Goal: Check status: Check status

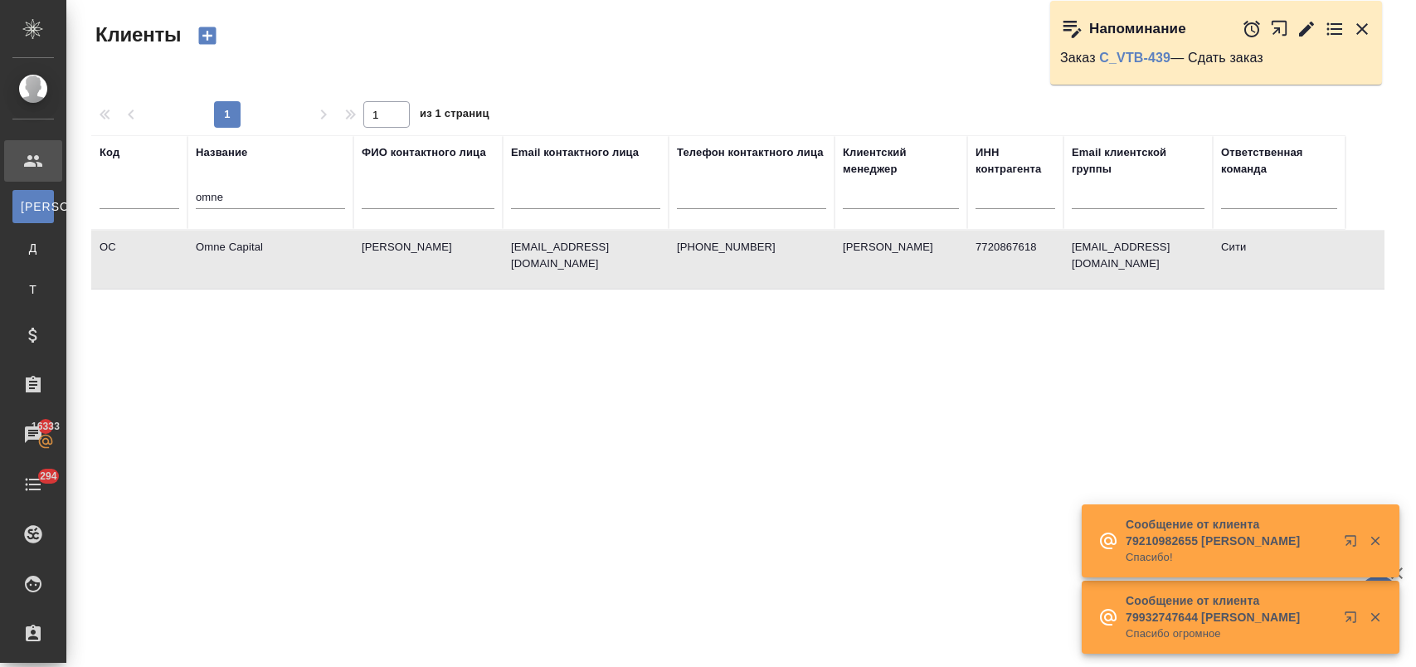
select select "RU"
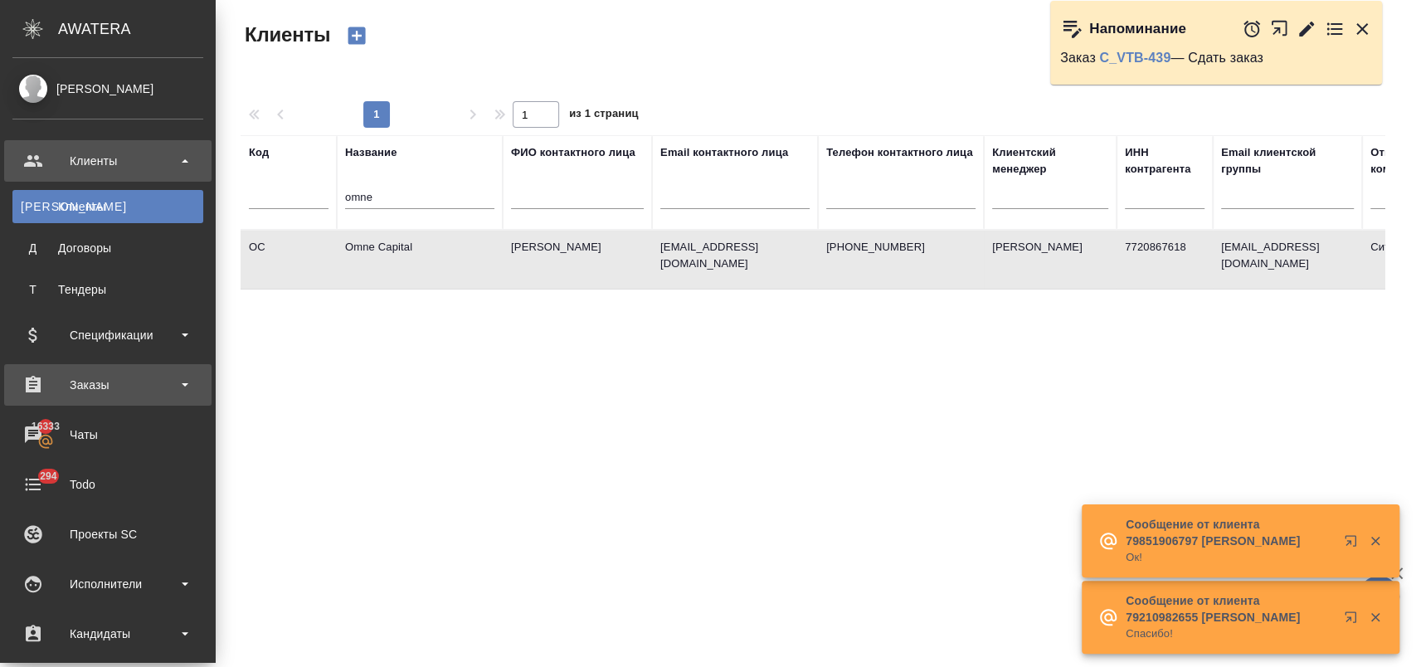
click at [71, 378] on div "Заказы" at bounding box center [107, 384] width 191 height 25
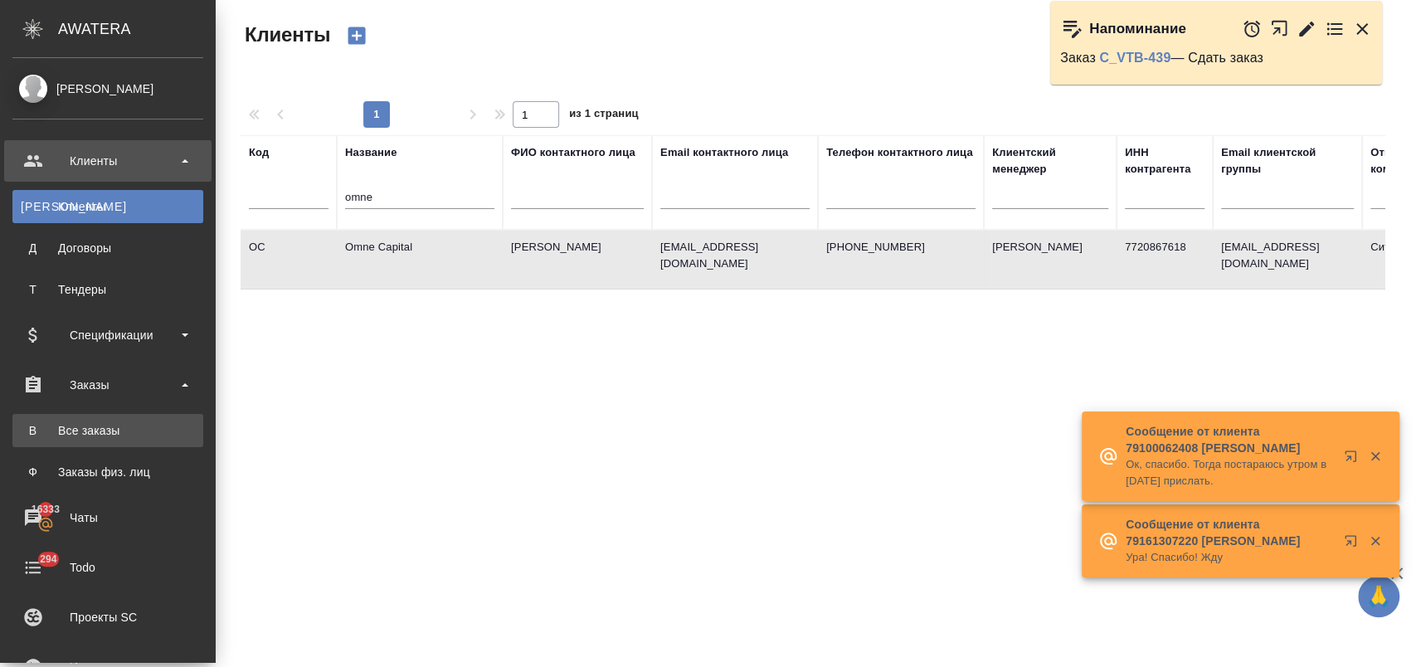
click at [133, 432] on div "Все заказы" at bounding box center [108, 430] width 174 height 17
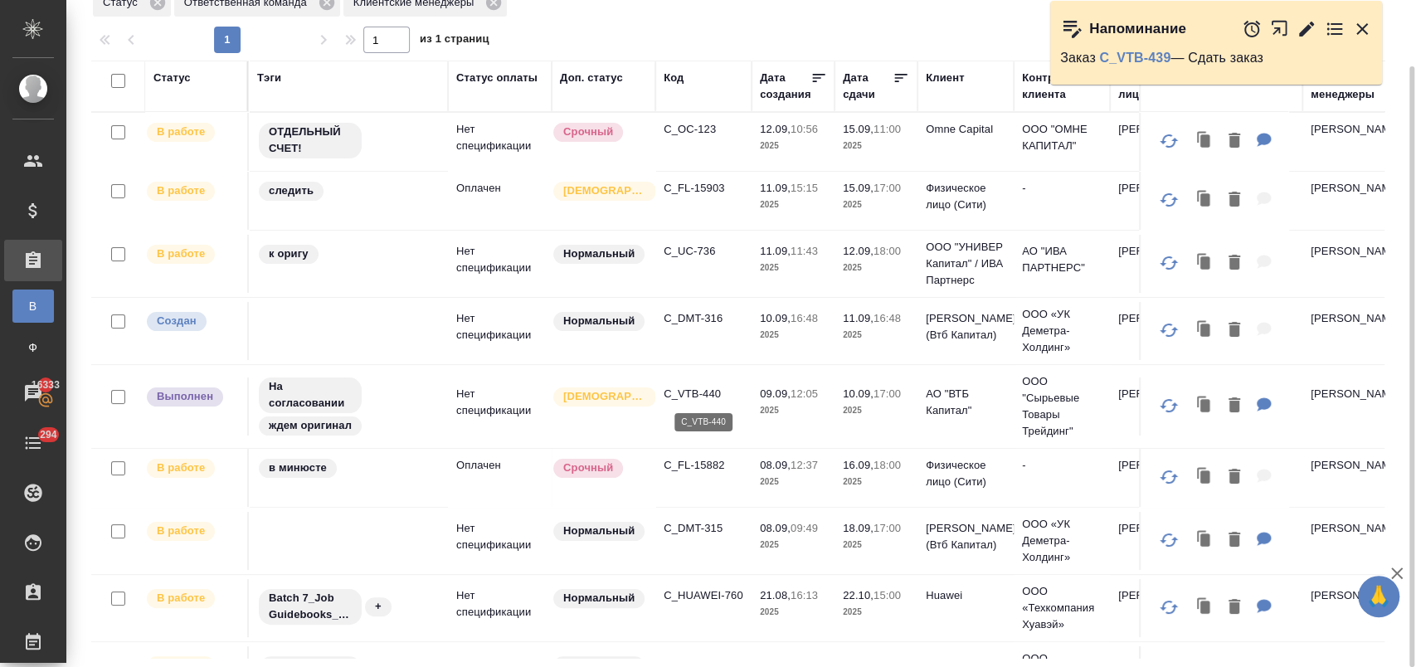
click at [706, 386] on p "C_VTB-440" at bounding box center [703, 394] width 80 height 17
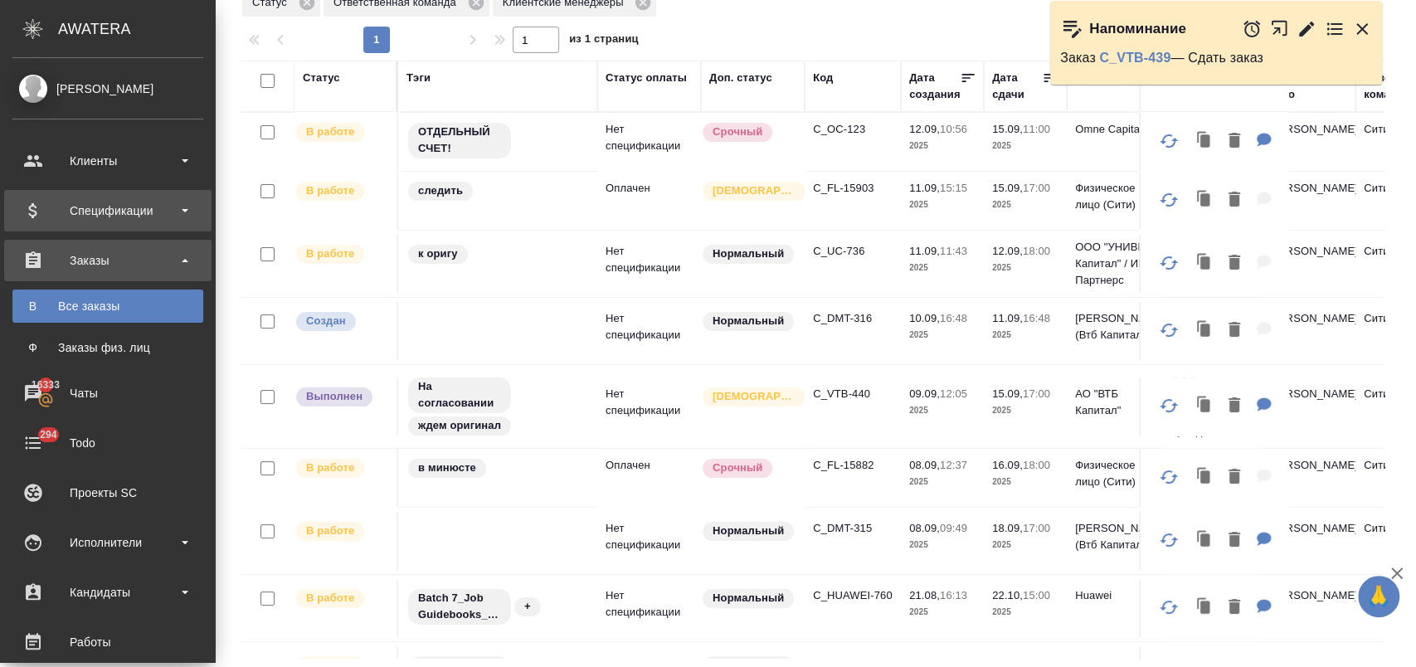
click at [78, 206] on div "Спецификации" at bounding box center [107, 210] width 191 height 25
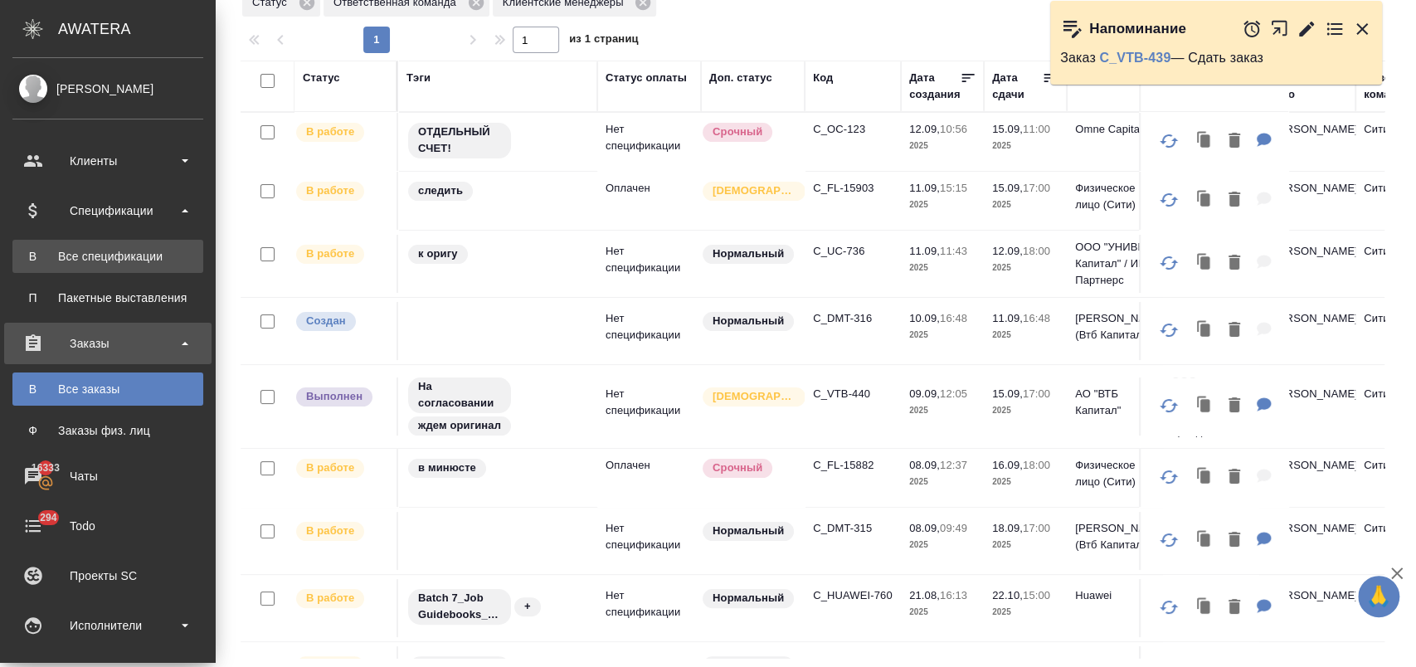
click at [105, 255] on div "Все спецификации" at bounding box center [108, 256] width 174 height 17
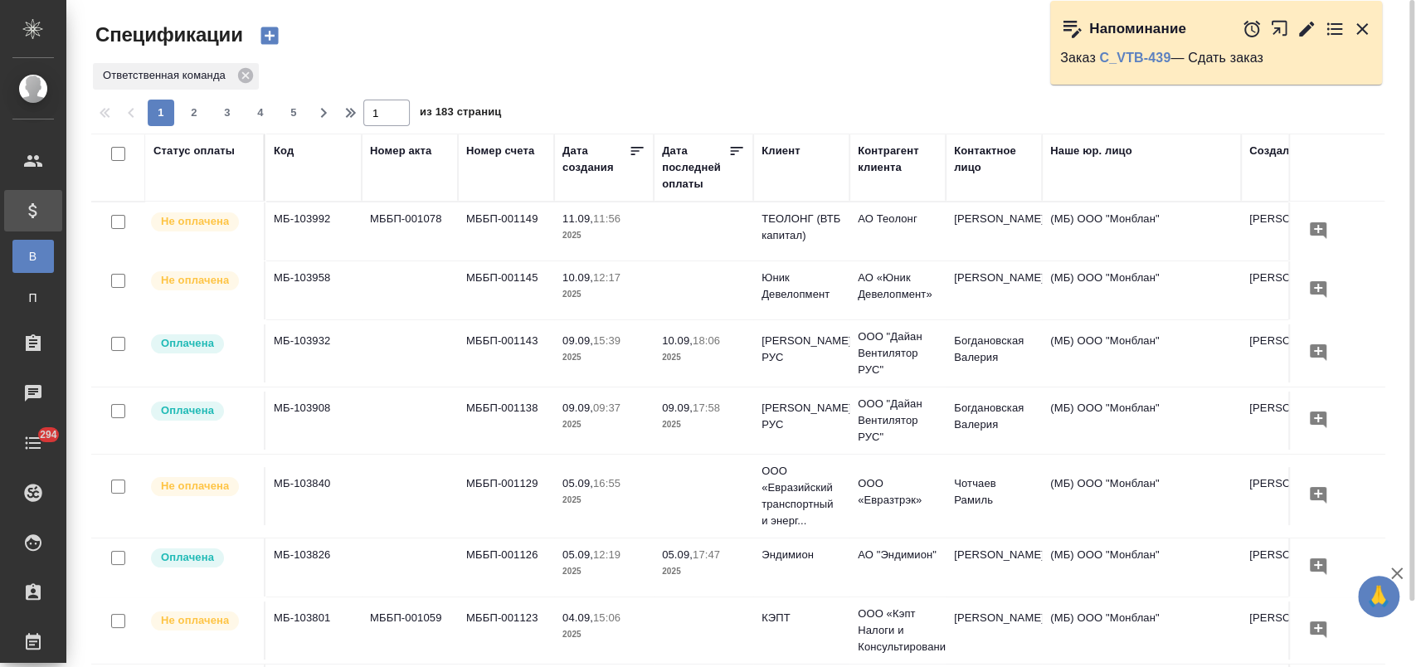
click at [195, 158] on div "Статус оплаты" at bounding box center [193, 151] width 81 height 17
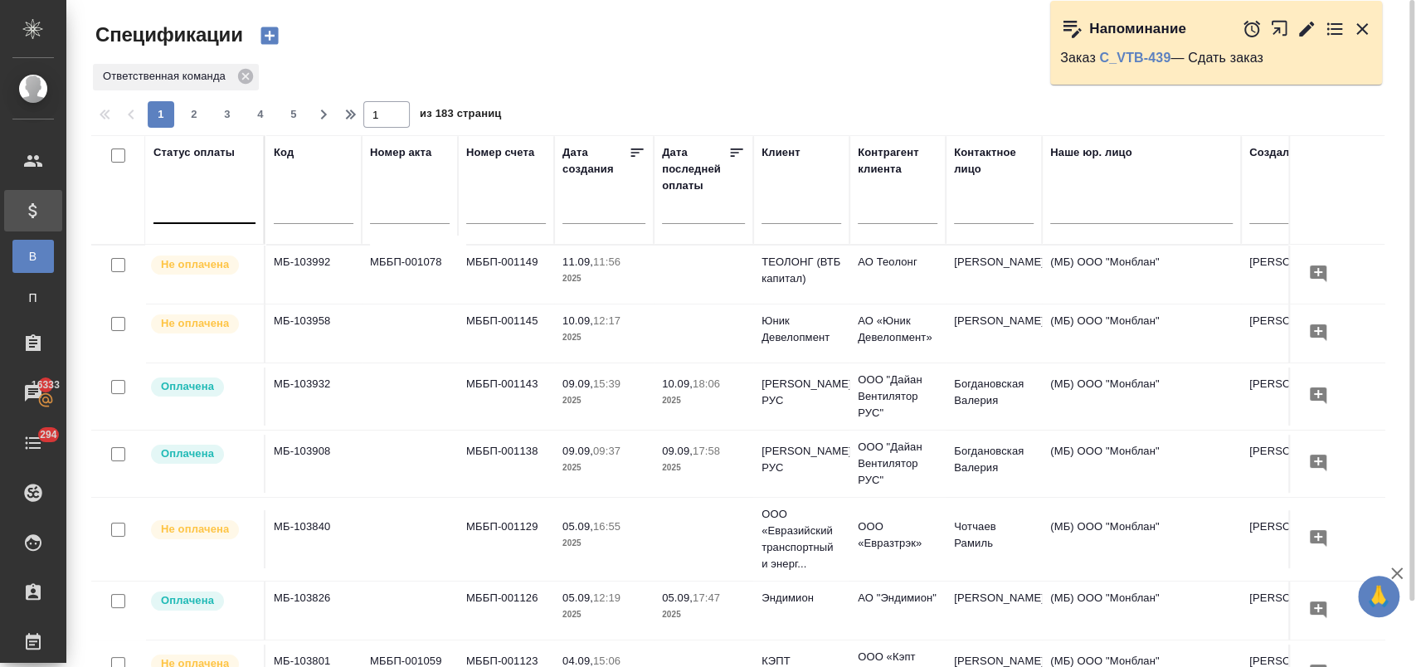
click at [212, 206] on div at bounding box center [204, 207] width 102 height 24
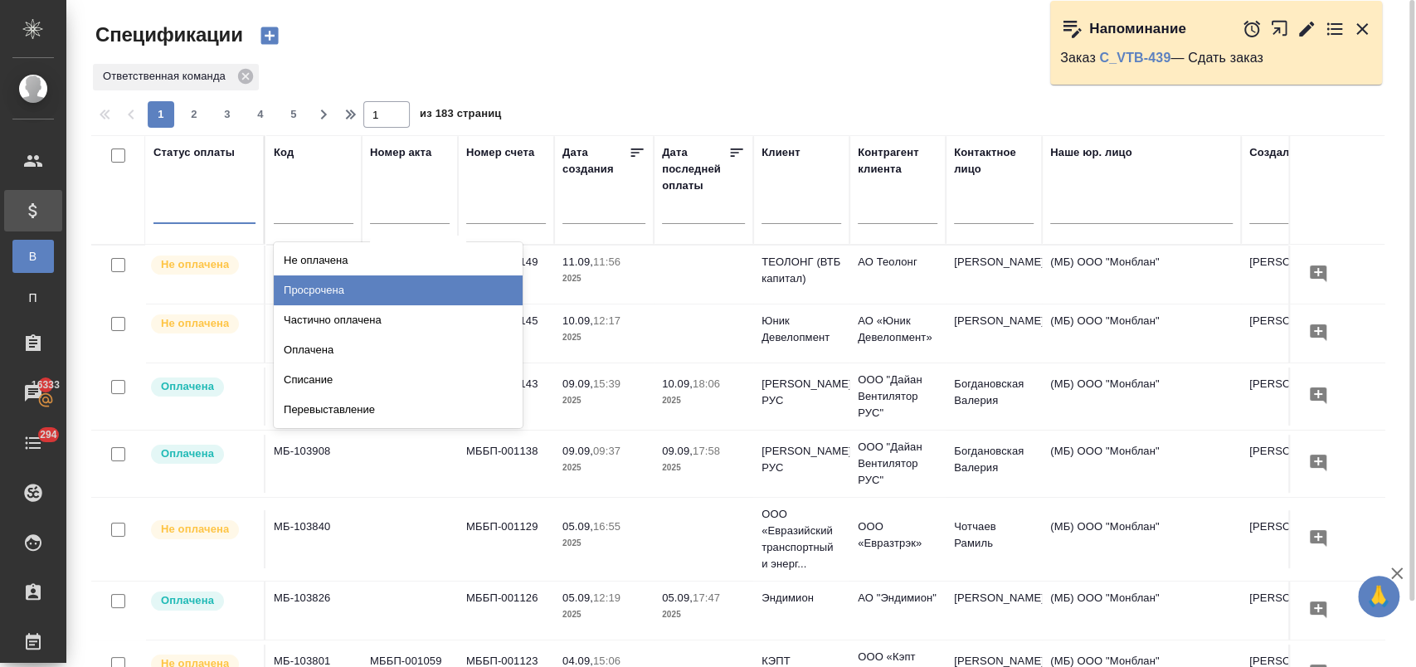
click at [393, 291] on div "Просрочена" at bounding box center [398, 290] width 249 height 30
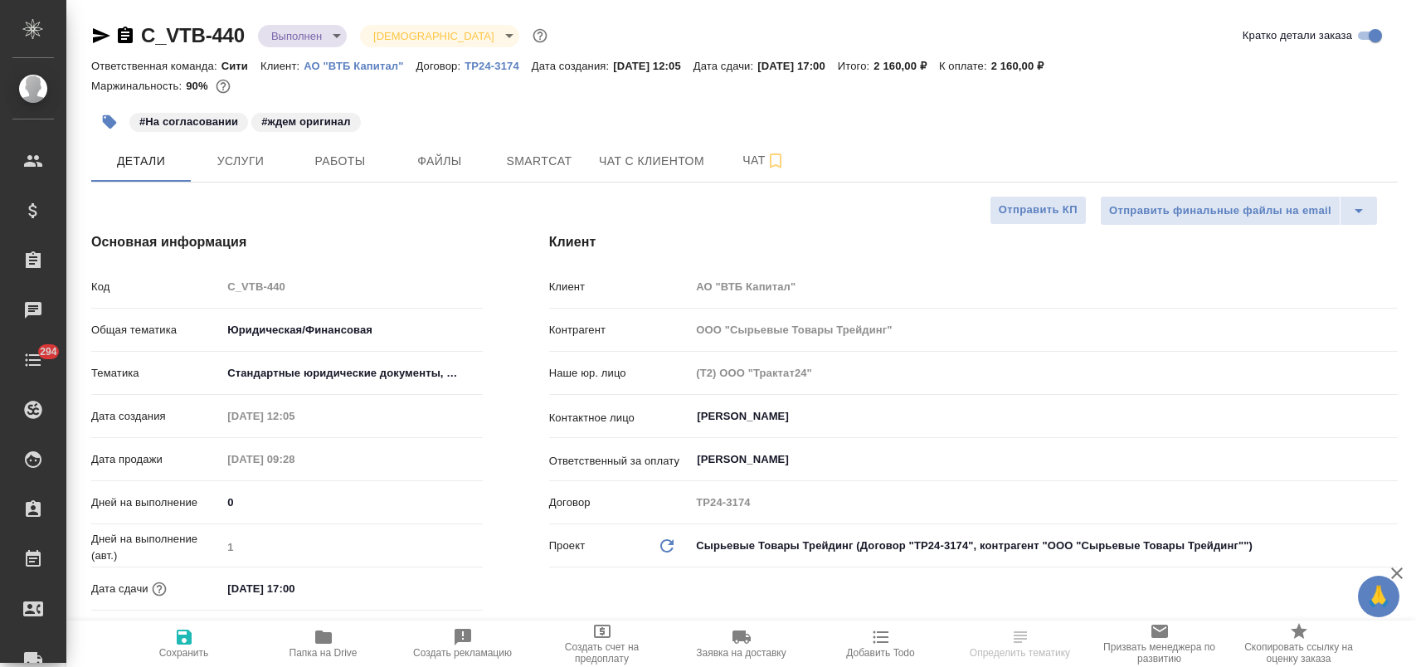
select select "RU"
type textarea "x"
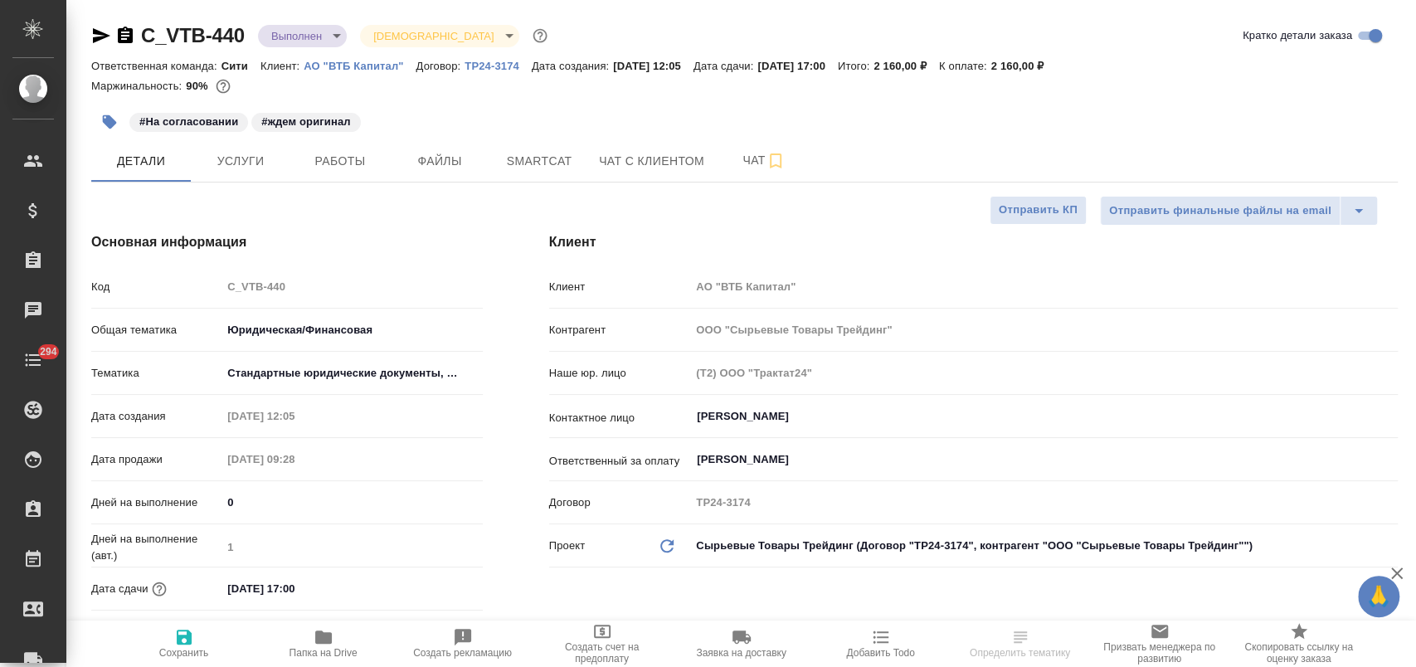
type textarea "x"
click at [347, 586] on input "10.09.2025 17:00" at bounding box center [293, 588] width 145 height 24
click at [435, 584] on icon "button" at bounding box center [435, 587] width 20 height 20
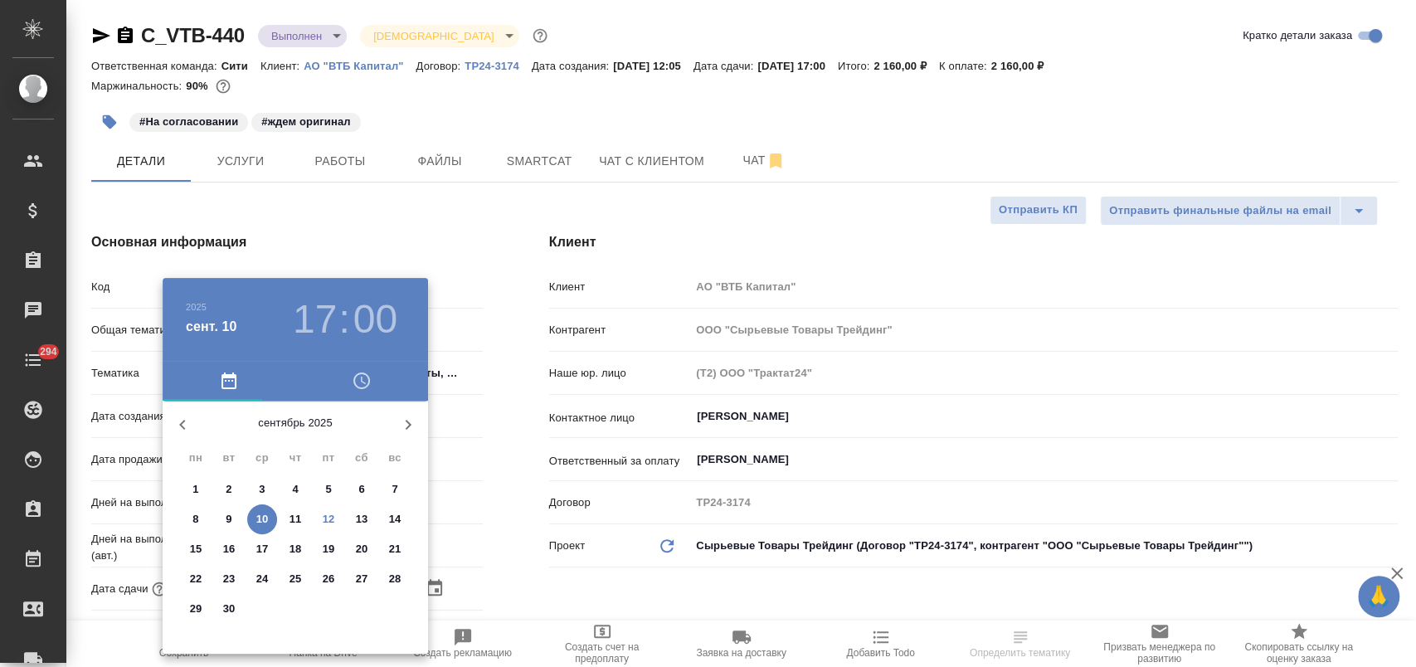
click at [199, 548] on p "15" at bounding box center [196, 549] width 12 height 17
type input "15.09.2025 17:00"
type textarea "x"
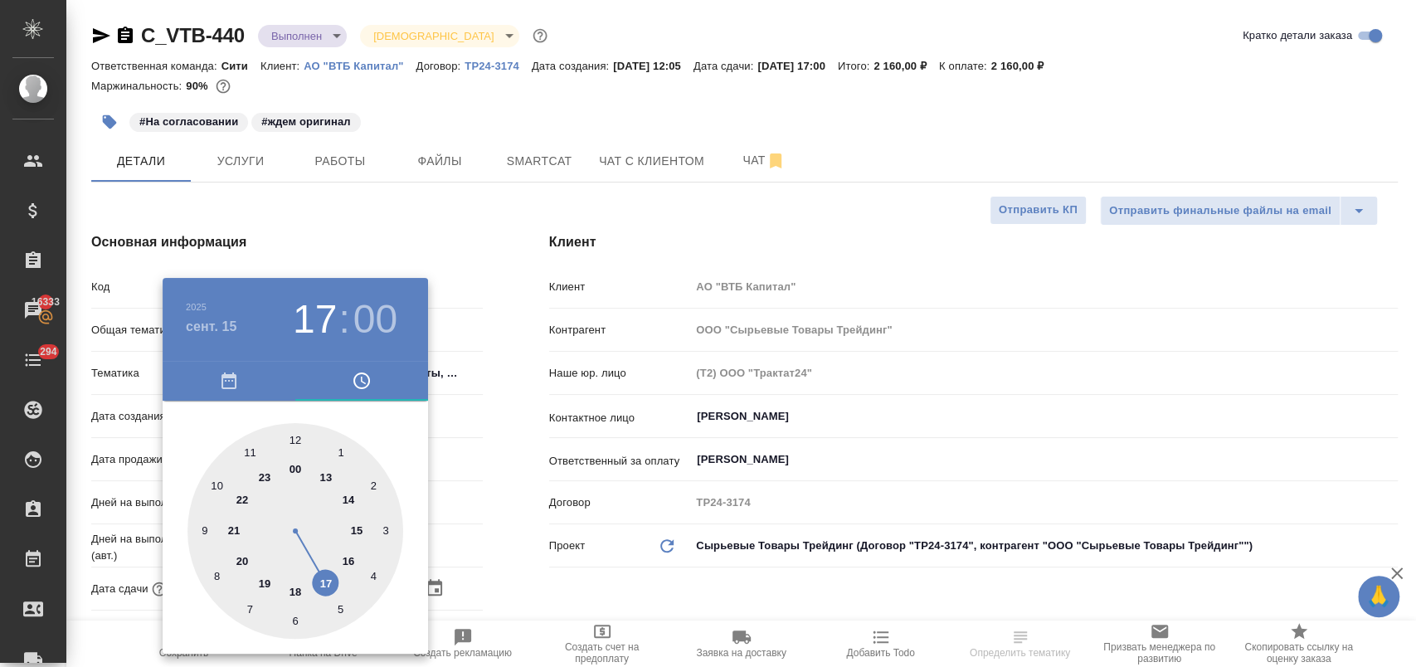
click at [496, 532] on div at bounding box center [708, 333] width 1416 height 667
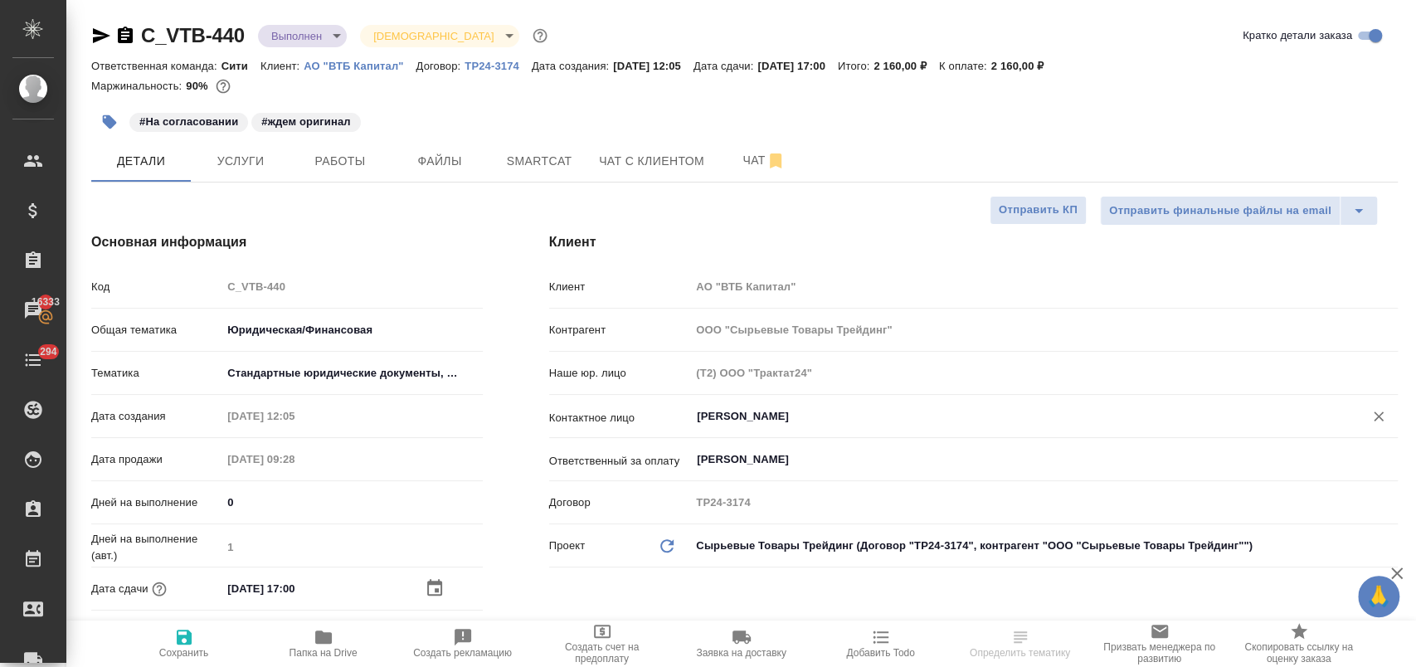
click at [184, 642] on icon "button" at bounding box center [184, 637] width 20 height 20
type textarea "x"
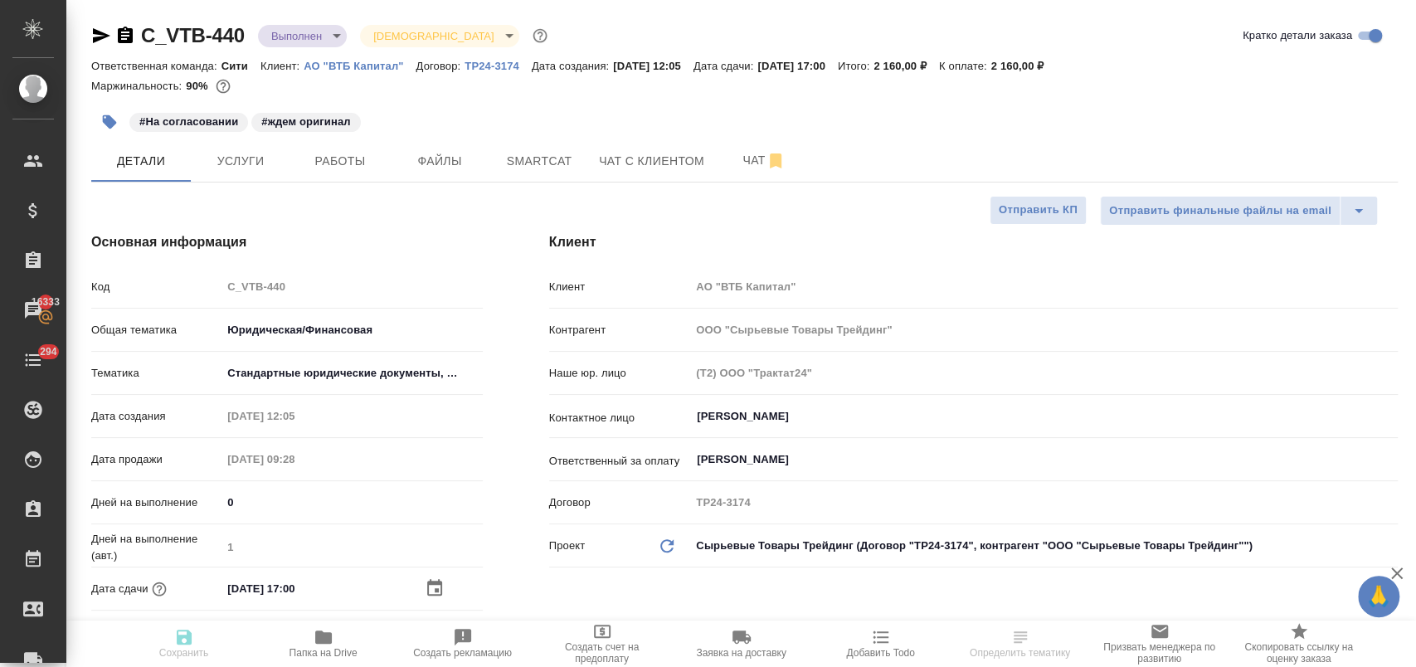
type textarea "x"
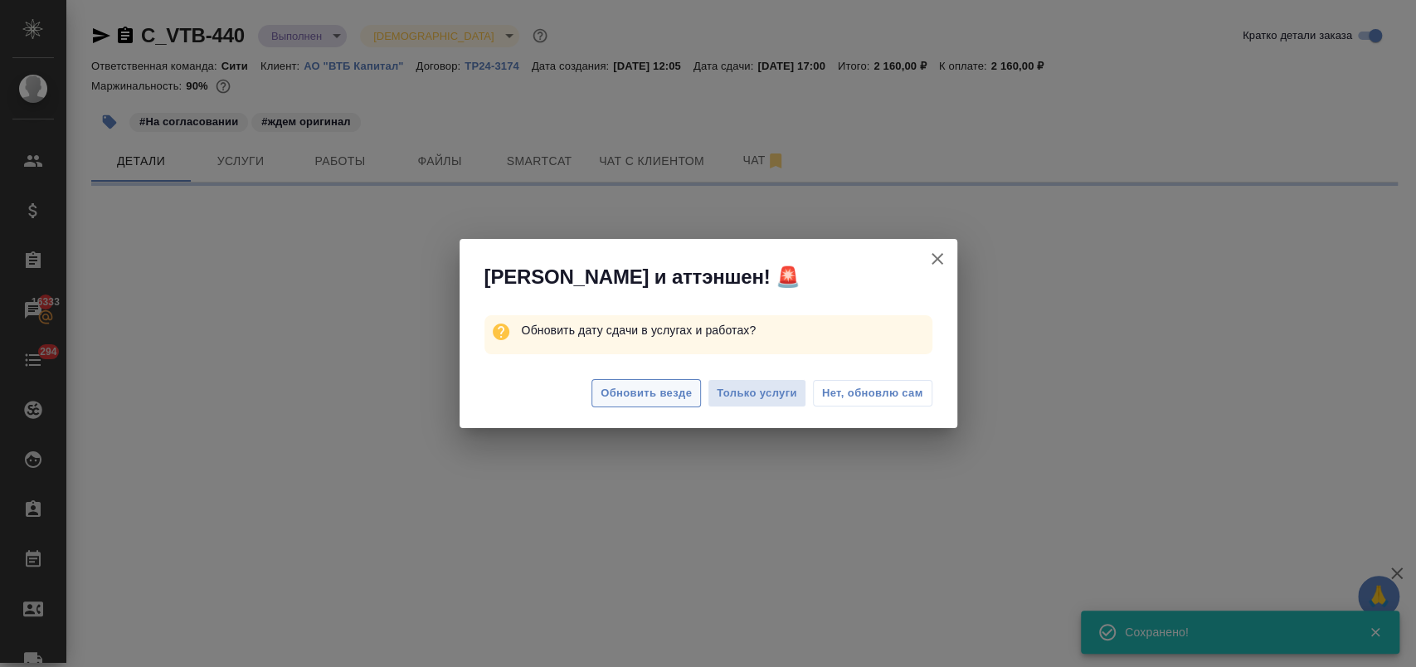
select select "RU"
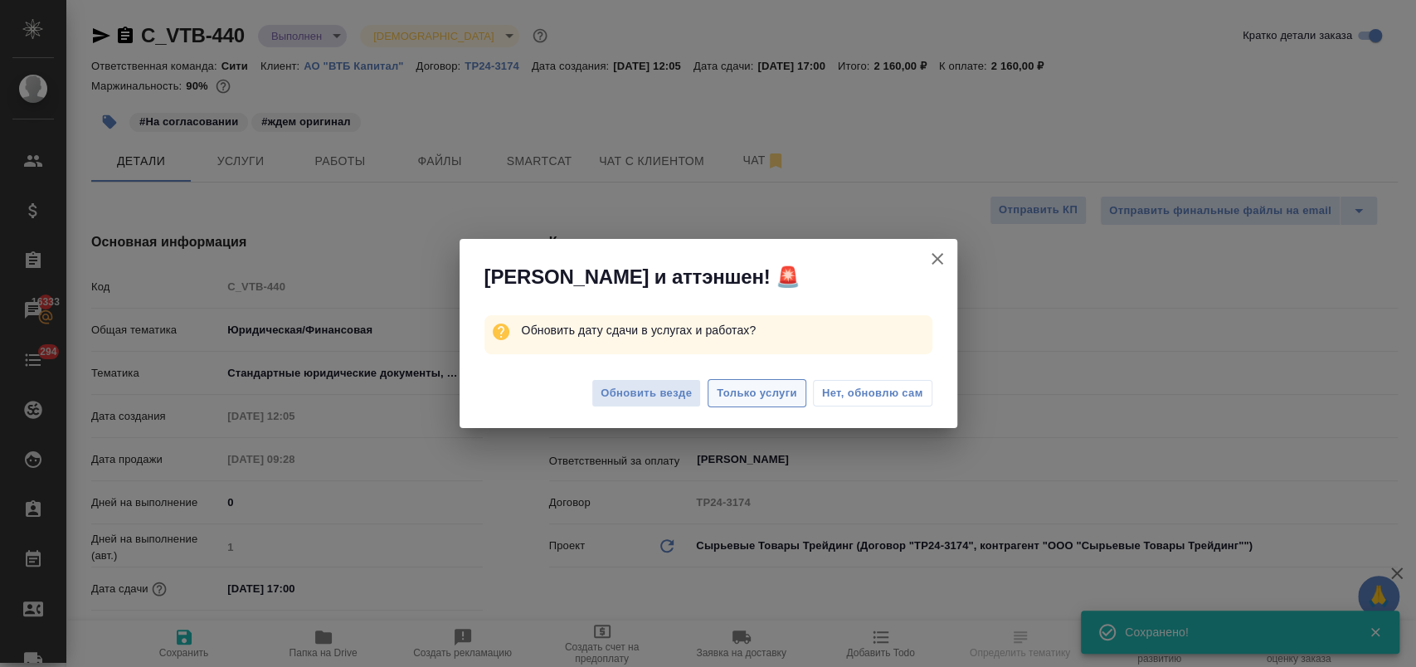
type textarea "x"
click at [849, 395] on span "Нет, обновлю сам" at bounding box center [872, 393] width 101 height 17
type textarea "x"
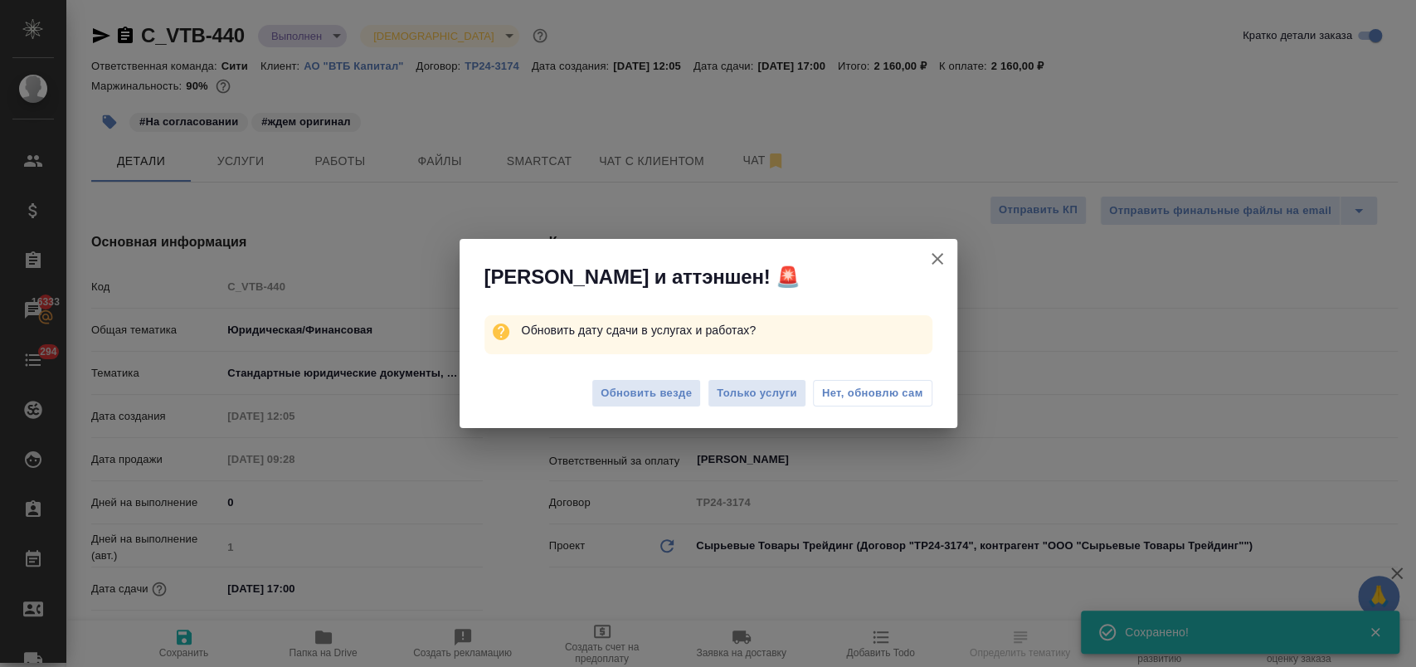
type textarea "x"
